Goal: Use online tool/utility: Utilize a website feature to perform a specific function

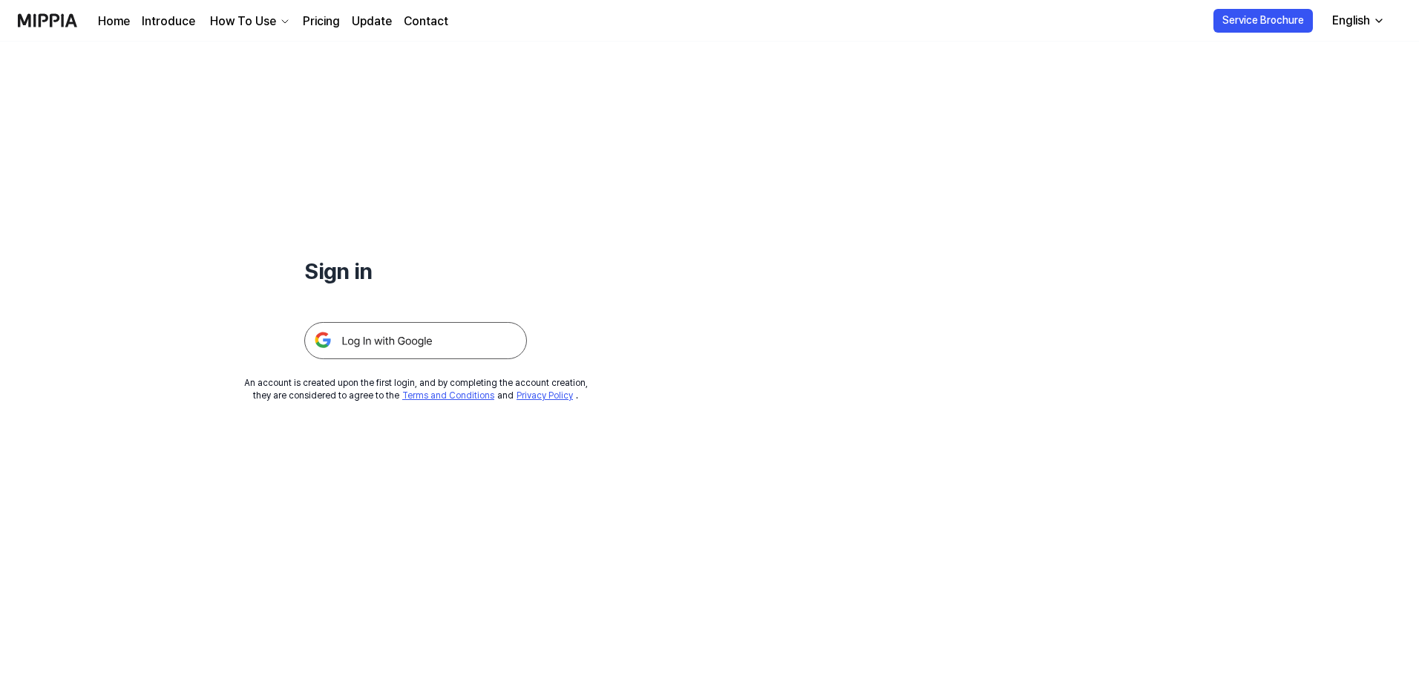
click at [451, 344] on img at bounding box center [415, 340] width 223 height 37
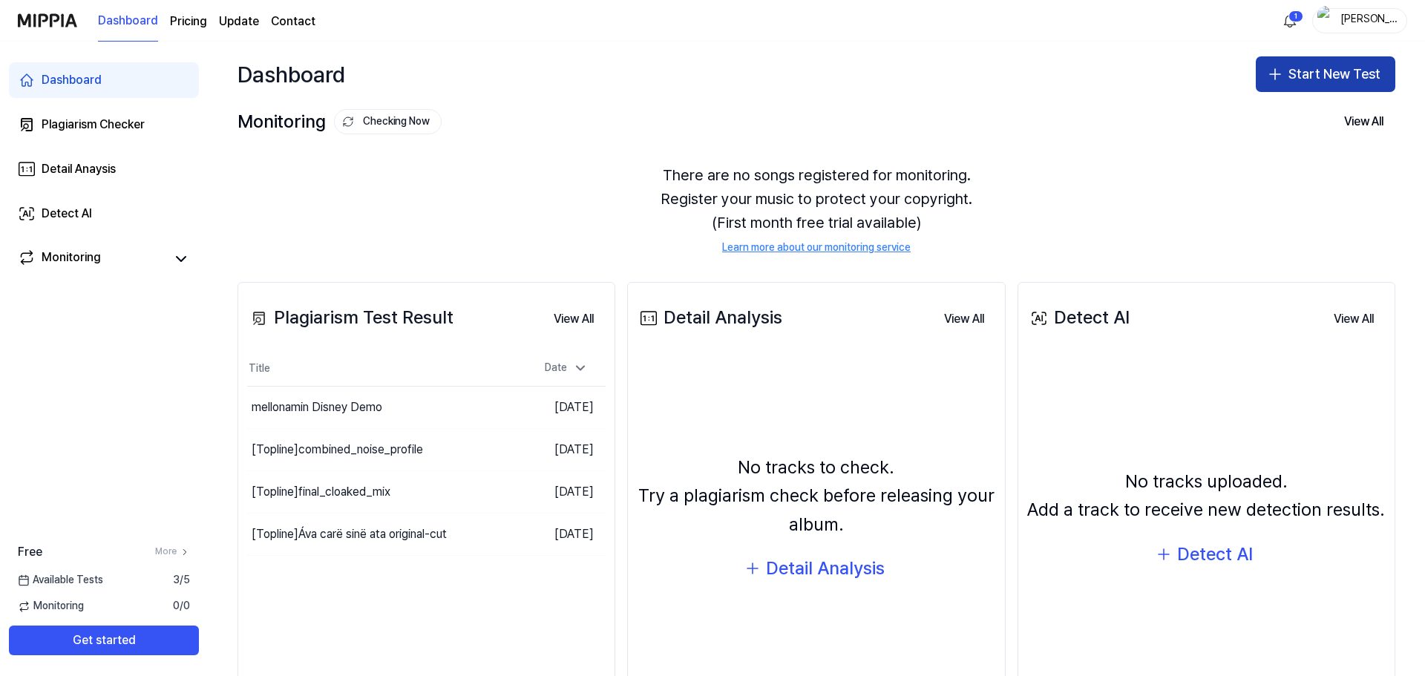
click at [1299, 68] on button "Start New Test" at bounding box center [1324, 74] width 139 height 36
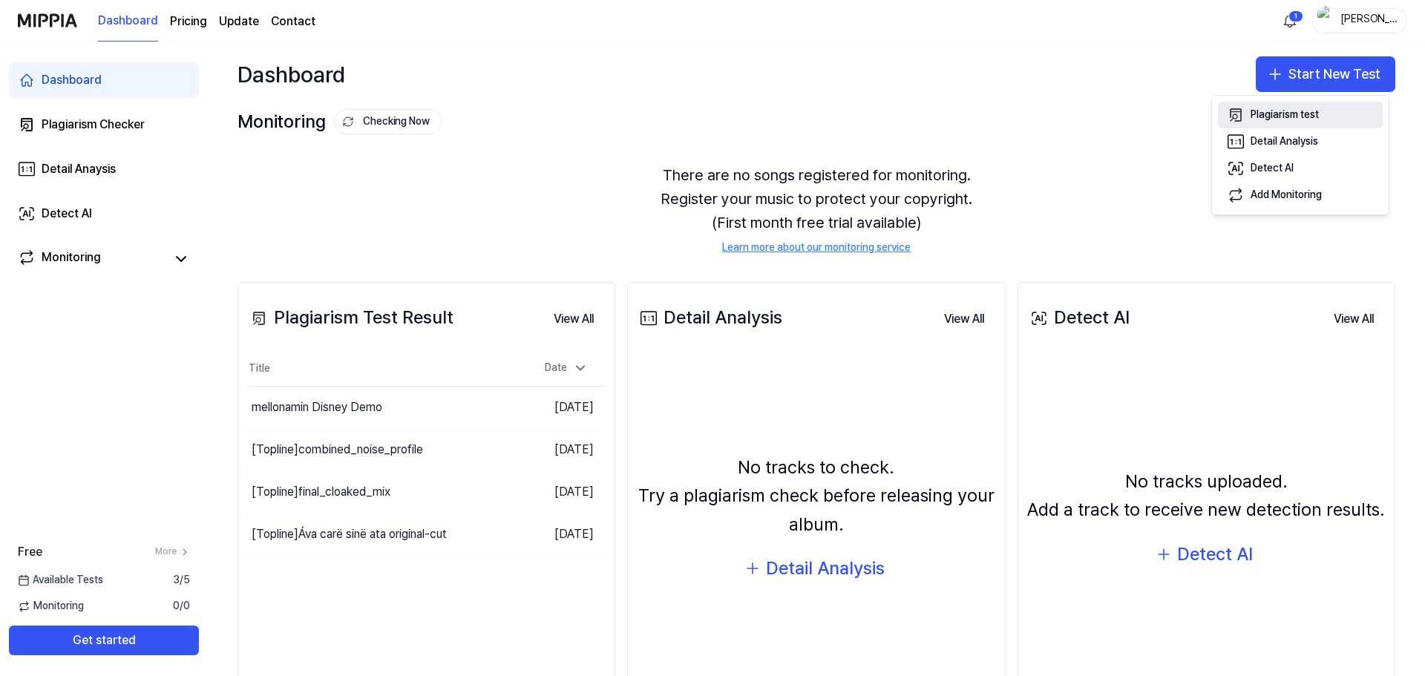
click at [1270, 112] on div "Plagiarism test" at bounding box center [1284, 115] width 68 height 15
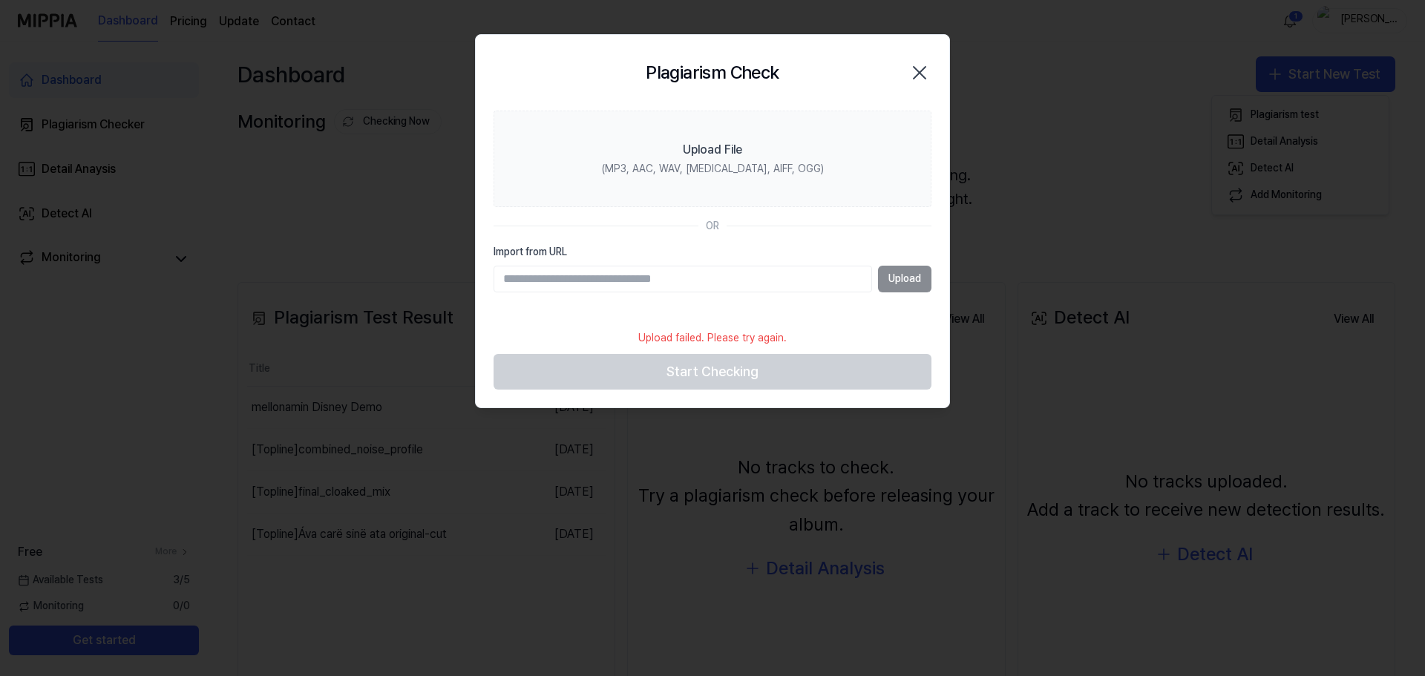
click at [919, 70] on icon "button" at bounding box center [919, 73] width 24 height 24
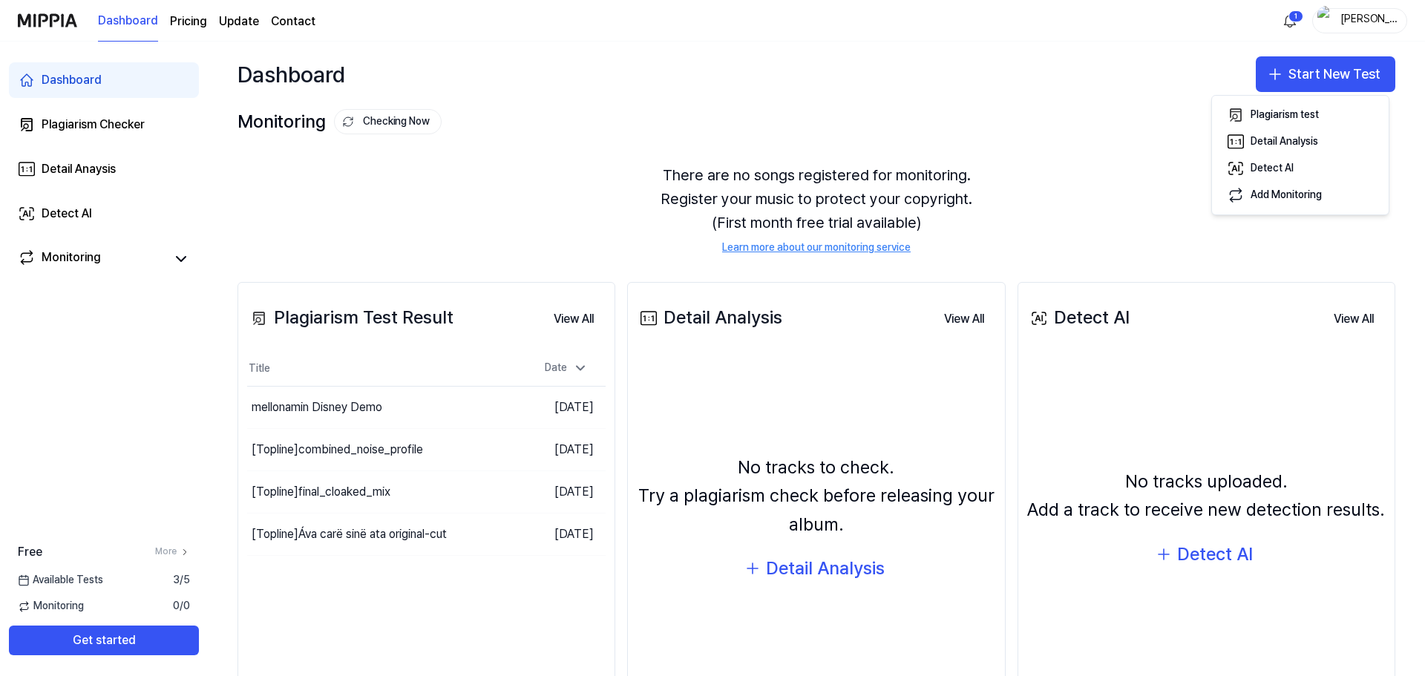
click at [1123, 169] on div "There are no songs registered for monitoring. Register your music to protect yo…" at bounding box center [815, 209] width 1157 height 128
click at [96, 128] on div "Plagiarism Checker" at bounding box center [93, 125] width 103 height 18
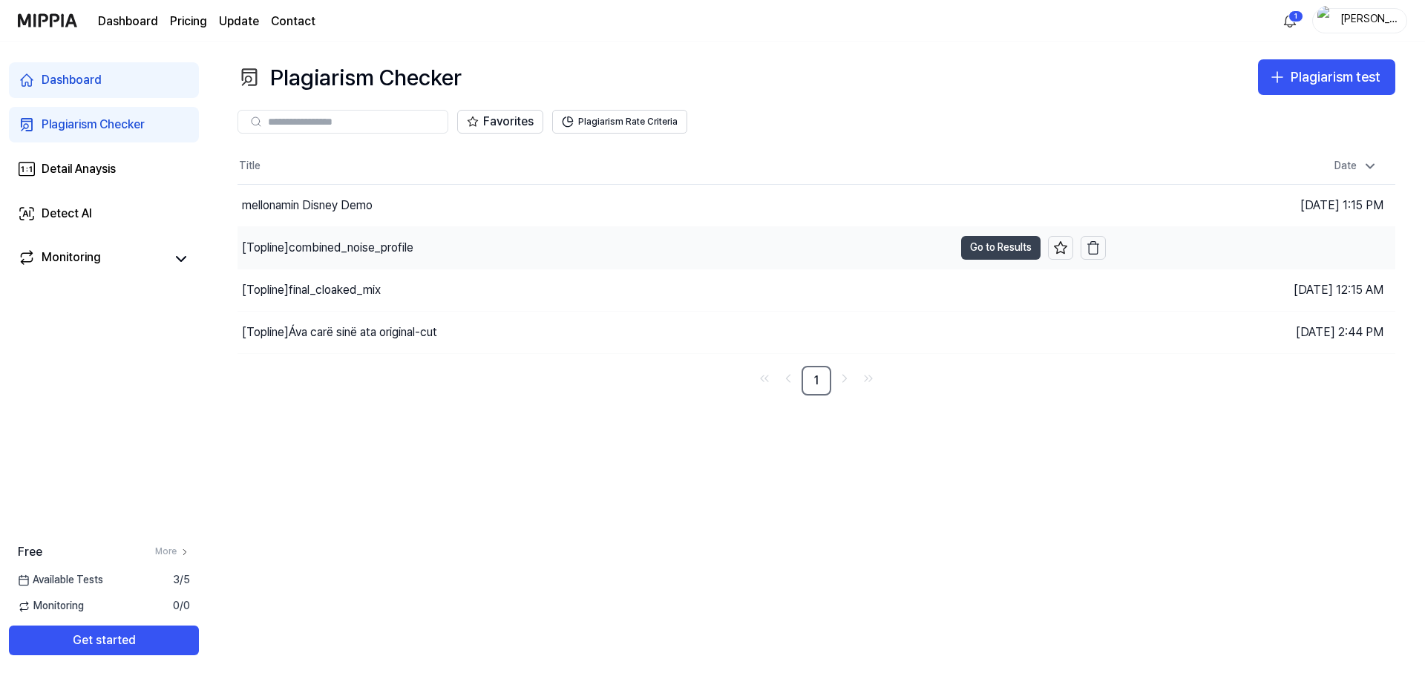
click at [1005, 251] on button "Go to Results" at bounding box center [1000, 248] width 79 height 24
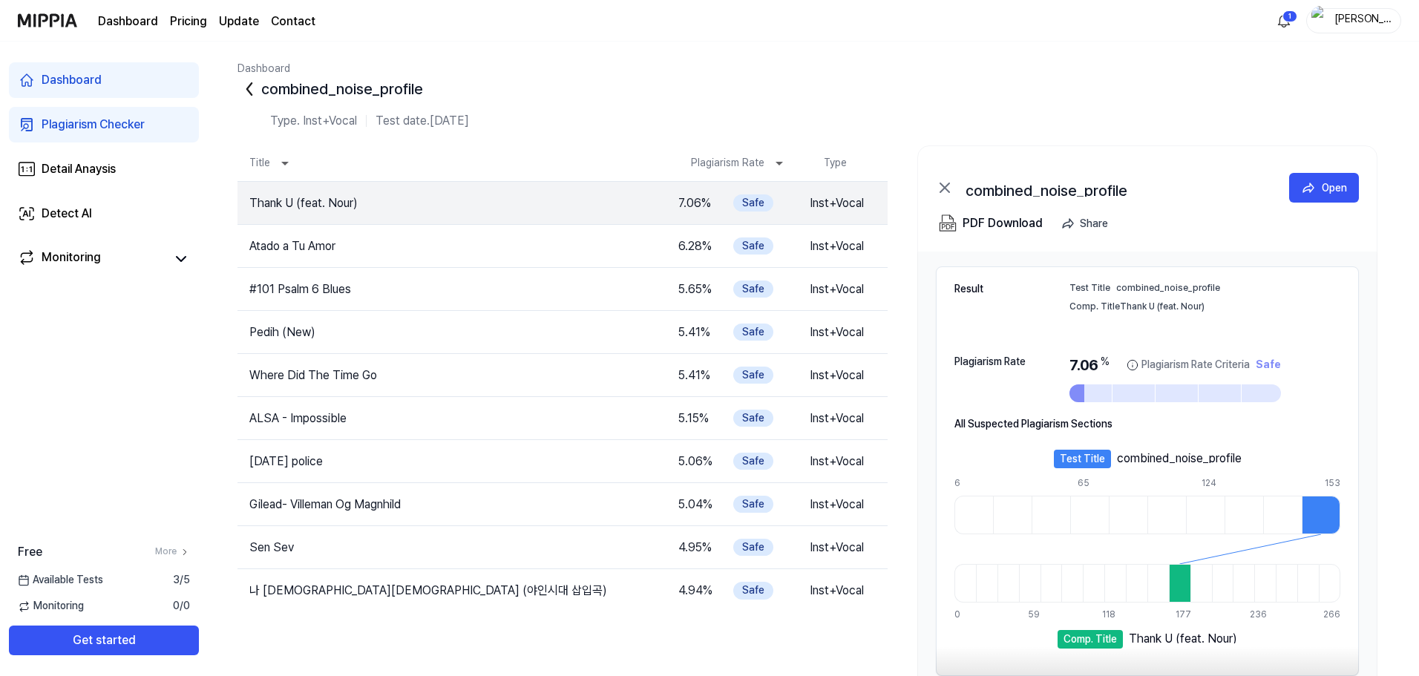
click at [247, 93] on icon at bounding box center [249, 89] width 24 height 24
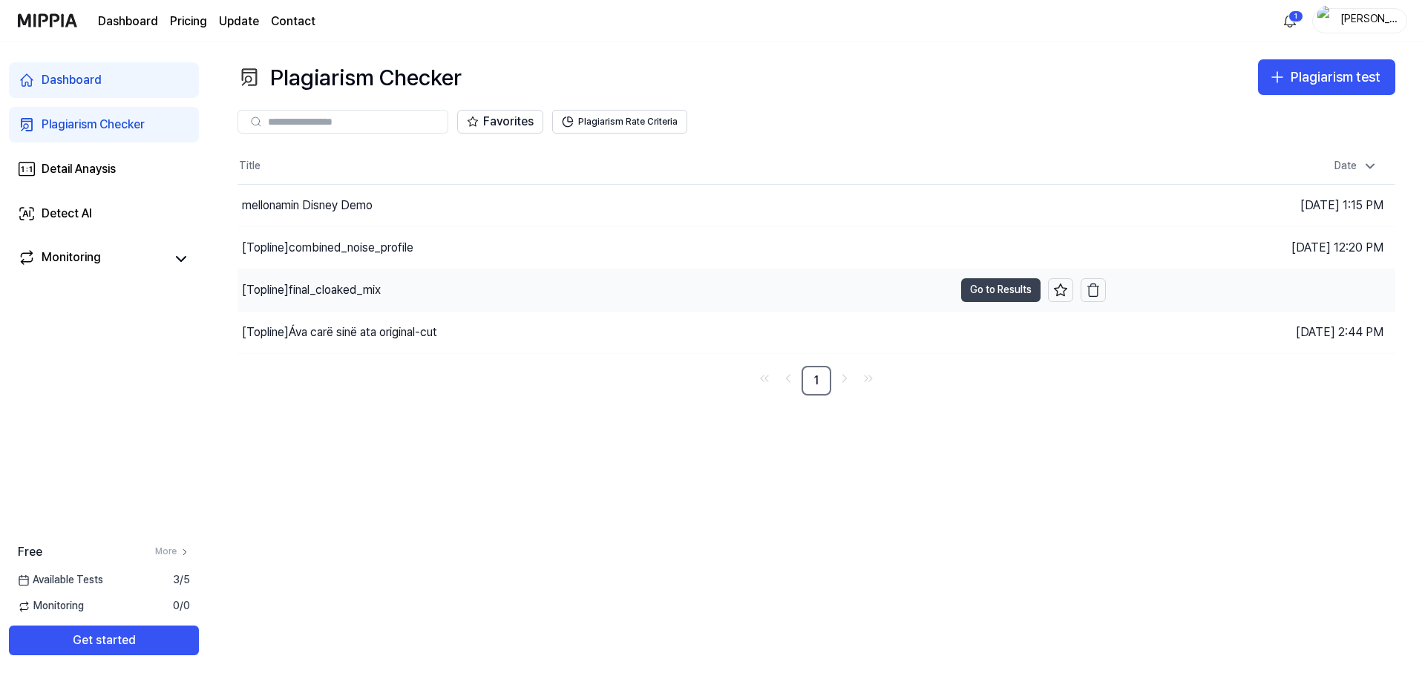
click at [1021, 292] on button "Go to Results" at bounding box center [1000, 290] width 79 height 24
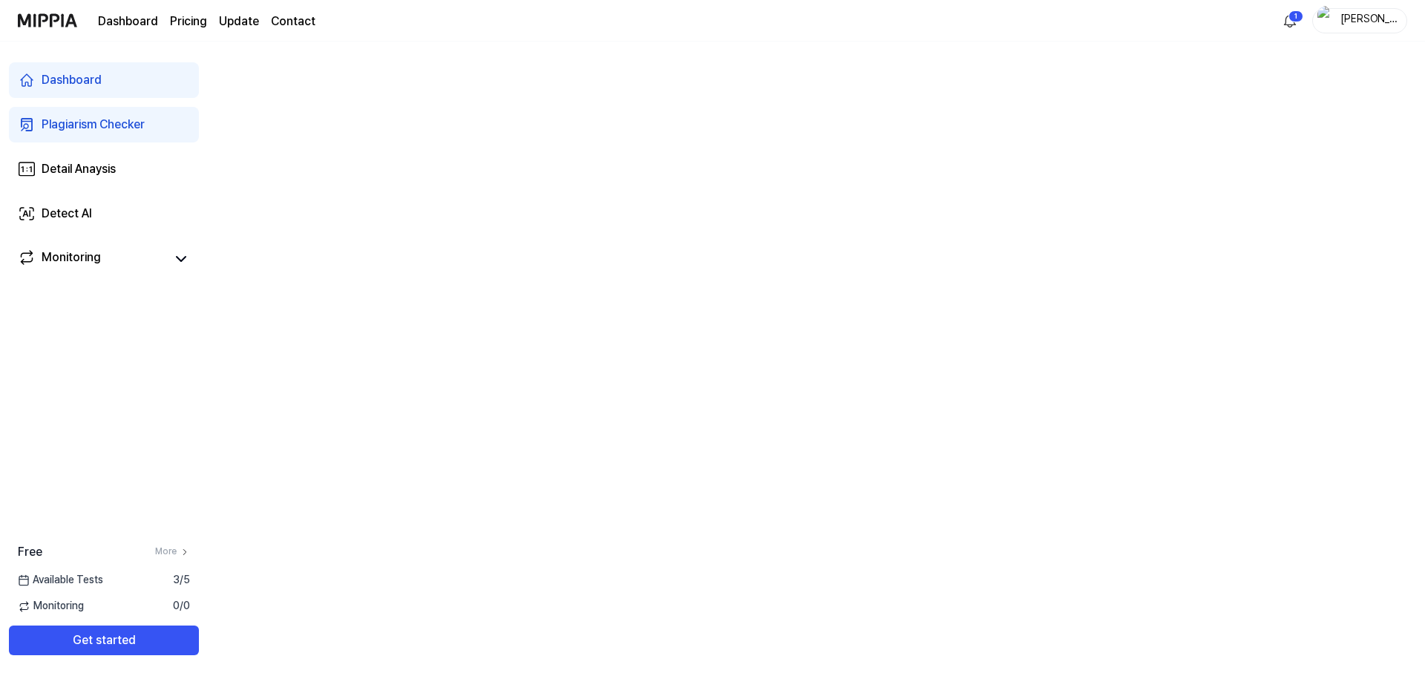
click at [98, 580] on span "Available Tests" at bounding box center [60, 580] width 85 height 15
click at [149, 121] on link "Plagiarism Checker" at bounding box center [104, 125] width 190 height 36
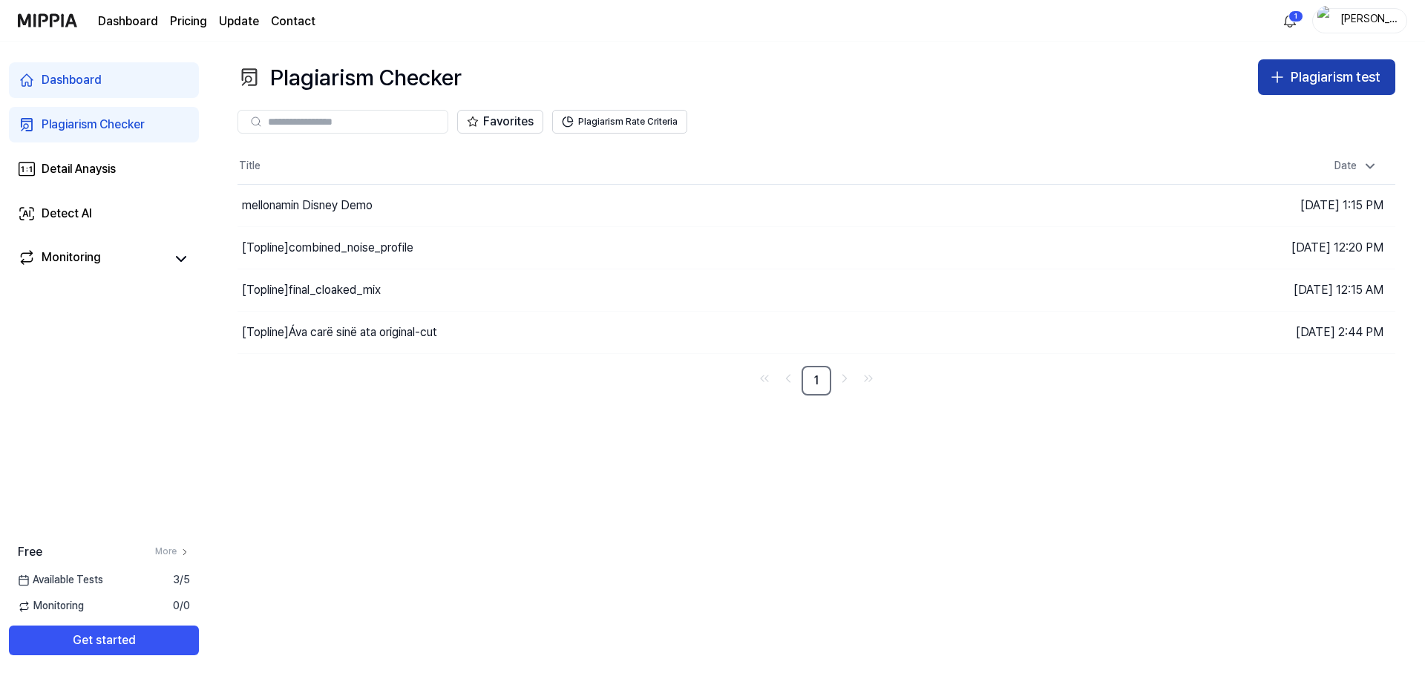
click at [1351, 74] on div "Plagiarism test" at bounding box center [1335, 78] width 90 height 22
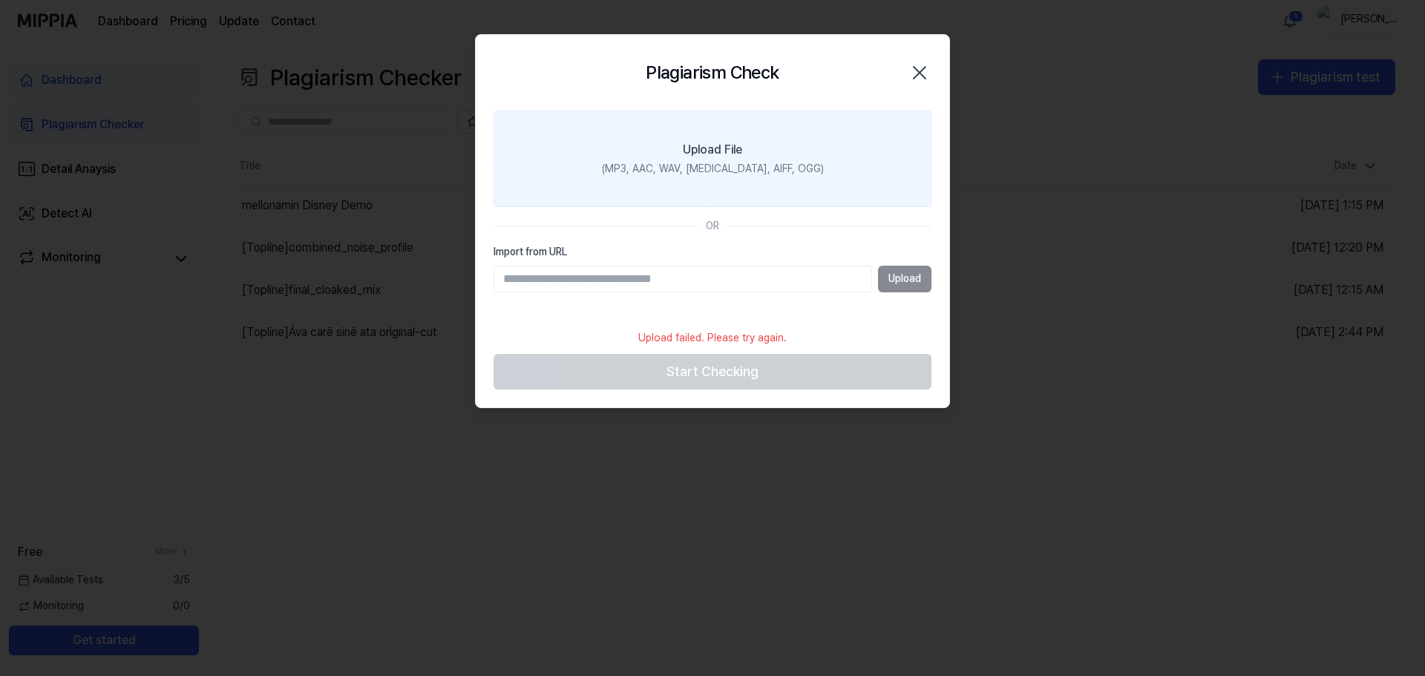
click at [643, 168] on div "(MP3, AAC, WAV, FLAC, AIFF, OGG)" at bounding box center [713, 169] width 222 height 15
click at [0, 0] on input "Upload File (MP3, AAC, WAV, FLAC, AIFF, OGG)" at bounding box center [0, 0] width 0 height 0
click at [809, 173] on label "Upload File (MP3, AAC, WAV, FLAC, AIFF, OGG)" at bounding box center [712, 159] width 438 height 96
click at [0, 0] on input "Upload File (MP3, AAC, WAV, FLAC, AIFF, OGG)" at bounding box center [0, 0] width 0 height 0
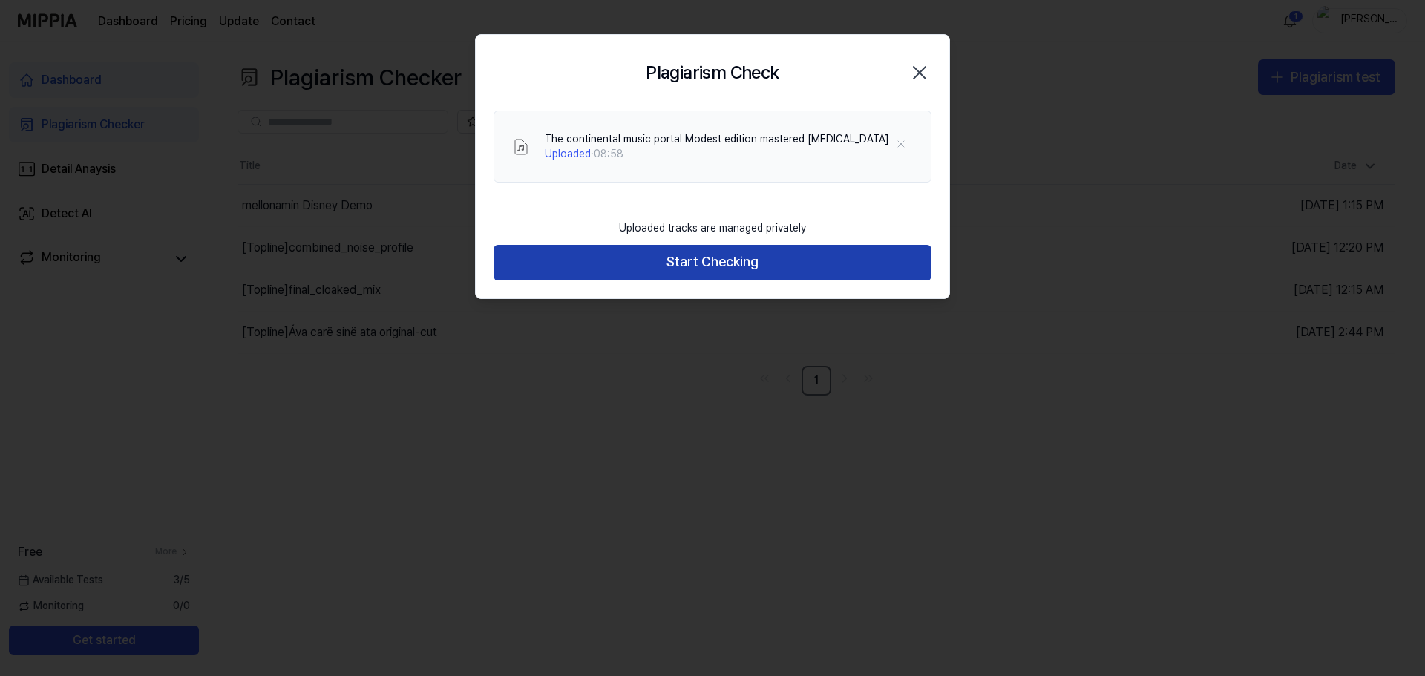
click at [719, 265] on button "Start Checking" at bounding box center [712, 263] width 438 height 36
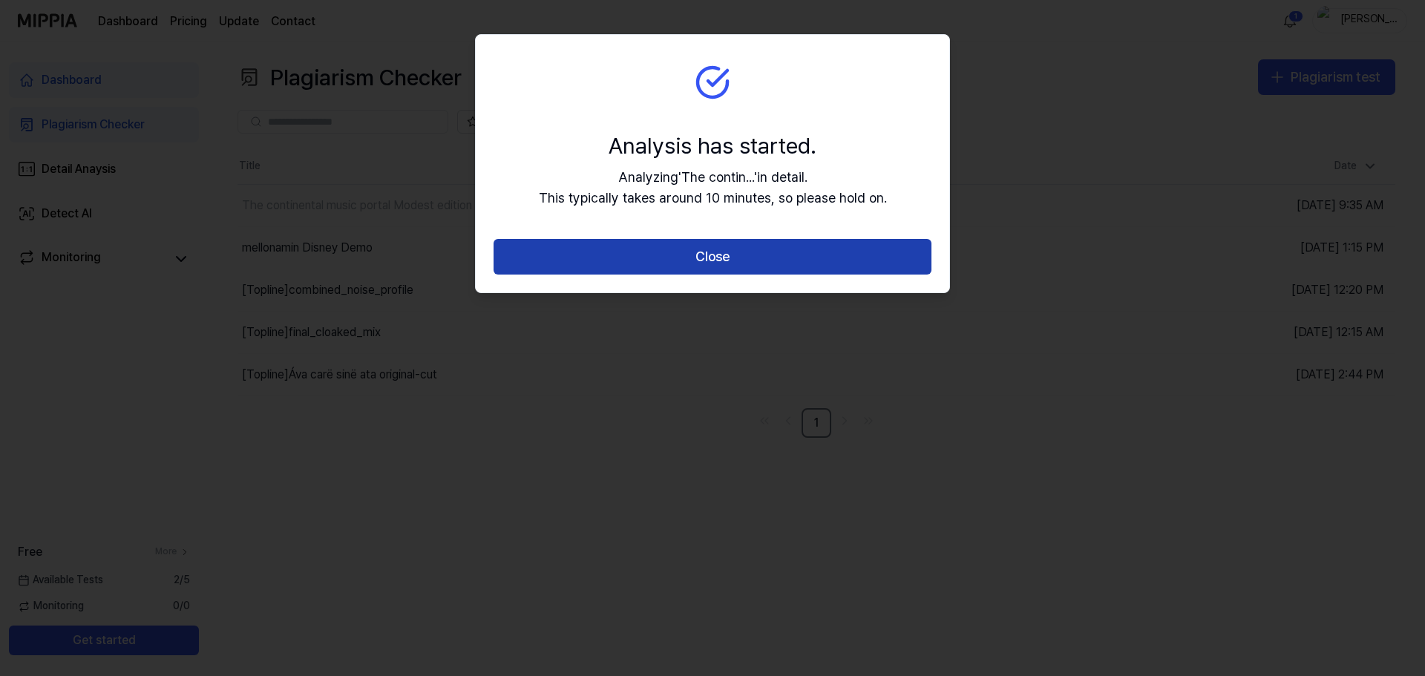
click at [702, 257] on button "Close" at bounding box center [712, 257] width 438 height 36
